Goal: Task Accomplishment & Management: Complete application form

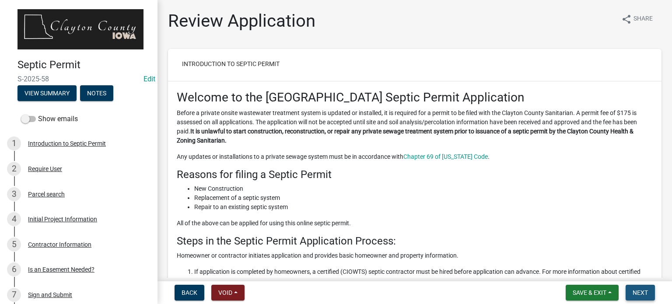
click at [647, 297] on button "Next" at bounding box center [640, 293] width 29 height 16
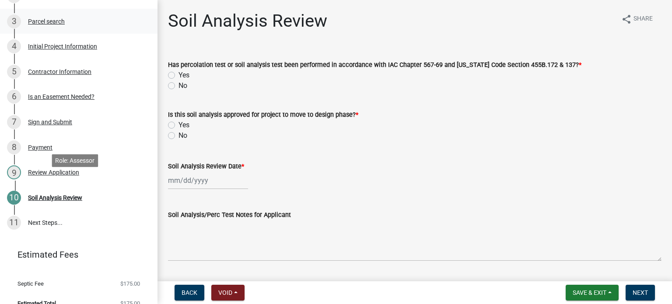
scroll to position [183, 0]
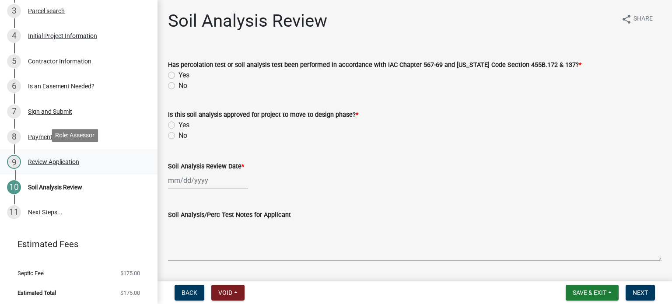
click at [63, 159] on div "Review Application" at bounding box center [53, 162] width 51 height 6
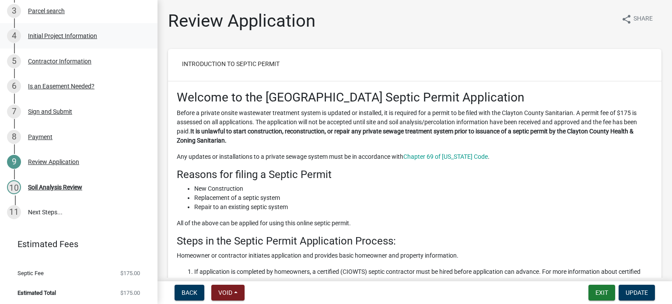
click at [59, 33] on div "Initial Project Information" at bounding box center [62, 36] width 69 height 6
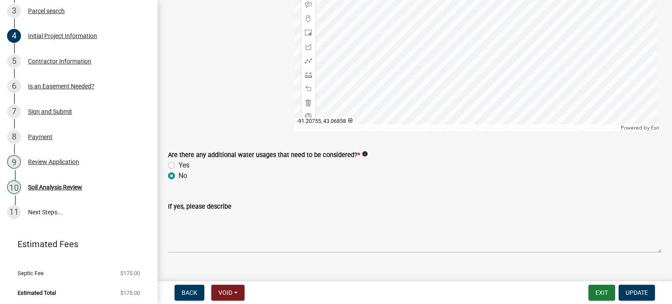
scroll to position [1591, 0]
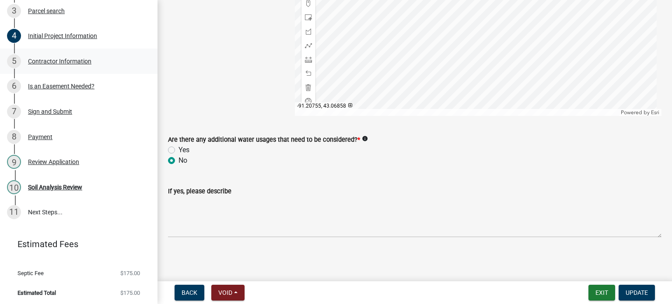
click at [53, 59] on div "Contractor Information" at bounding box center [59, 61] width 63 height 6
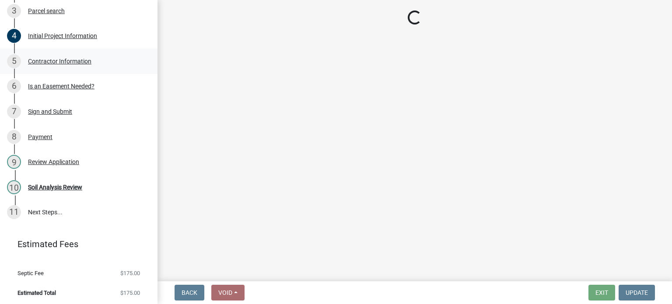
select select "45d722ef-cddb-4672-ae9e-81438542ac55"
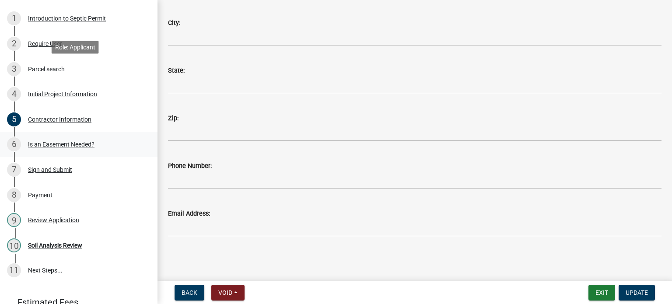
scroll to position [183, 0]
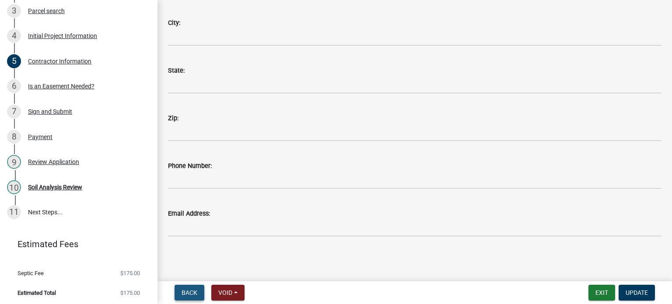
click at [189, 290] on span "Back" at bounding box center [190, 292] width 16 height 7
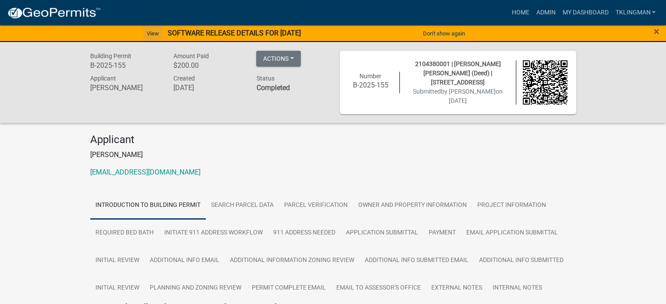
click at [147, 34] on link "View" at bounding box center [152, 33] width 19 height 14
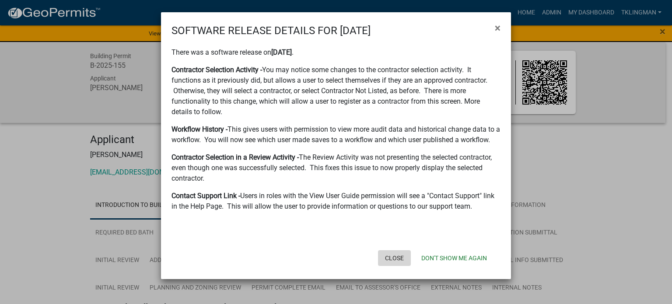
click at [398, 259] on button "Close" at bounding box center [394, 258] width 33 height 16
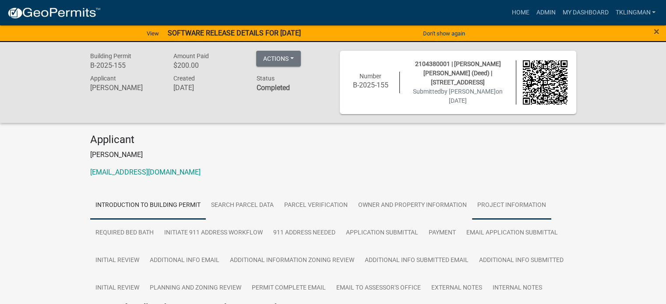
click at [512, 208] on link "Project Information" at bounding box center [511, 206] width 79 height 28
click at [287, 61] on button "Actions" at bounding box center [278, 59] width 45 height 16
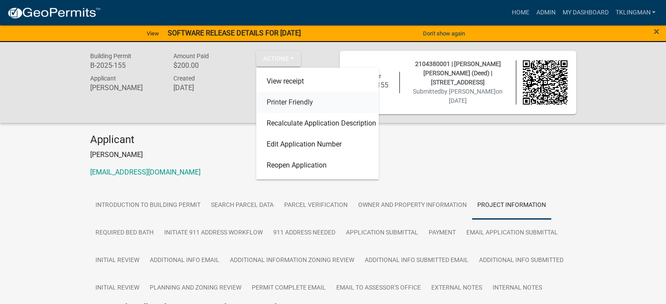
click at [291, 101] on link "Printer Friendly" at bounding box center [317, 102] width 123 height 21
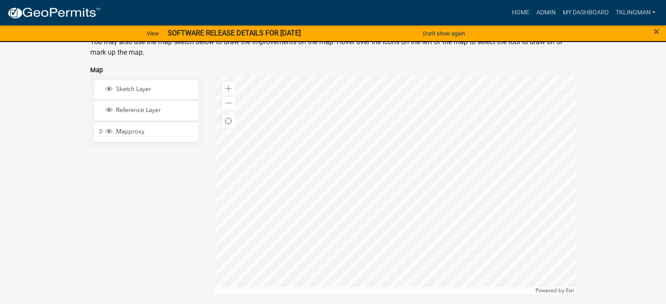
scroll to position [1210, 0]
